Goal: Find specific page/section: Find specific page/section

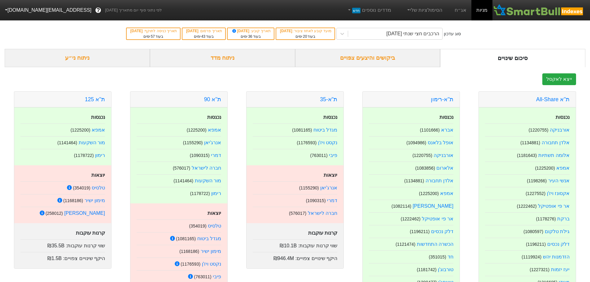
click at [334, 59] on div "ביקושים והיצעים צפויים" at bounding box center [367, 58] width 145 height 18
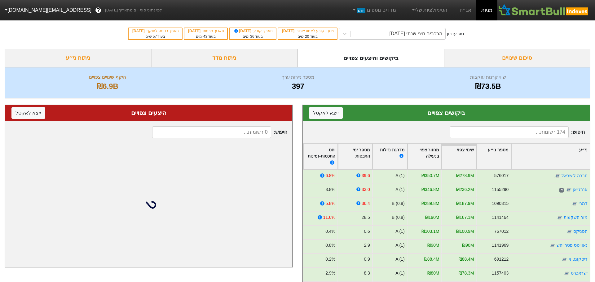
click at [476, 14] on link "מניות" at bounding box center [486, 10] width 21 height 20
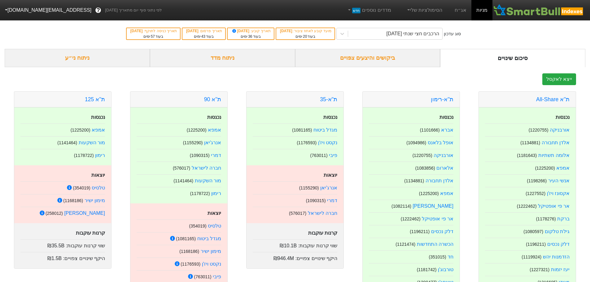
click at [397, 61] on div "ביקושים והיצעים צפויים" at bounding box center [367, 58] width 145 height 18
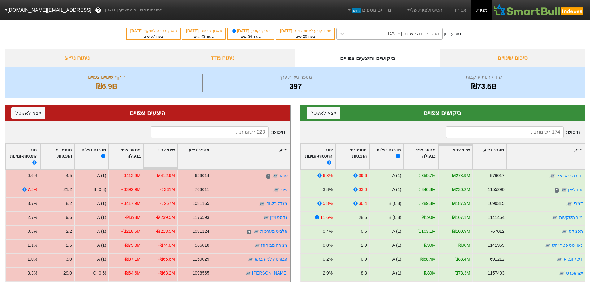
click at [410, 34] on div "הרכבים חצי שנתי [DATE]" at bounding box center [413, 33] width 53 height 7
click at [458, 8] on link "אג״ח" at bounding box center [461, 10] width 22 height 20
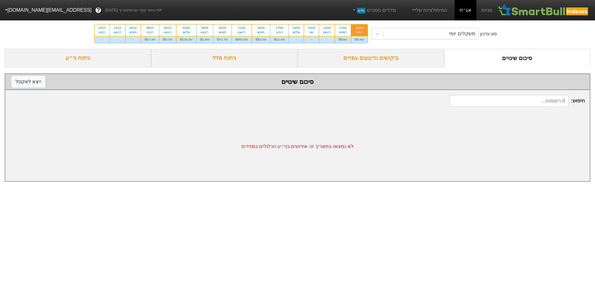
click at [388, 61] on div "ביקושים והיצעים צפויים" at bounding box center [370, 58] width 147 height 18
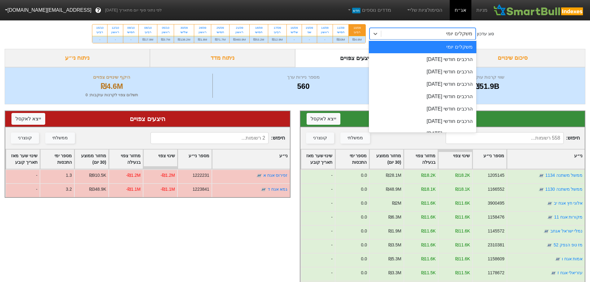
click at [410, 33] on div "משקלים יומי" at bounding box center [428, 33] width 94 height 11
click at [419, 60] on div "הרכבים חודשי [DATE]" at bounding box center [423, 59] width 108 height 12
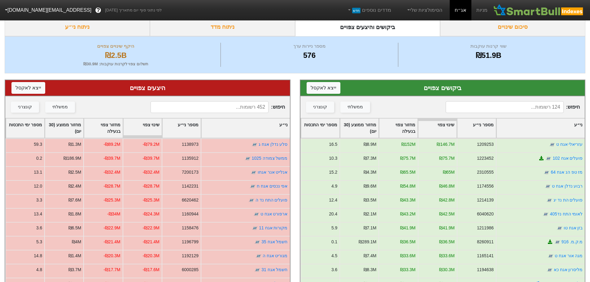
click at [476, 109] on input at bounding box center [505, 107] width 118 height 12
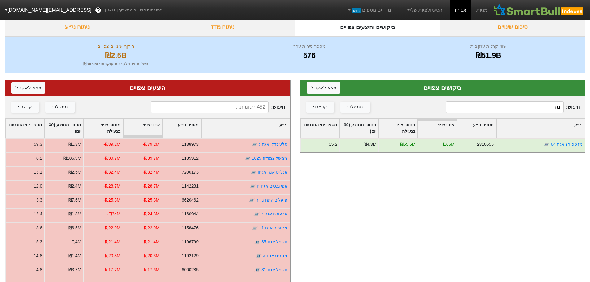
type input "מ"
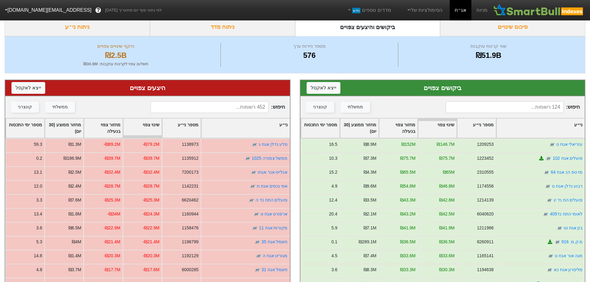
click at [238, 106] on input at bounding box center [210, 107] width 118 height 12
type input "מז"
